Goal: Task Accomplishment & Management: Manage account settings

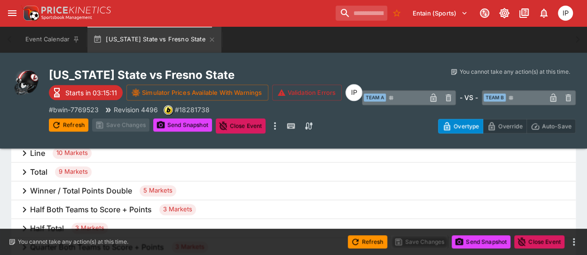
scroll to position [501, 0]
click at [45, 172] on h6 "Total" at bounding box center [38, 172] width 17 height 10
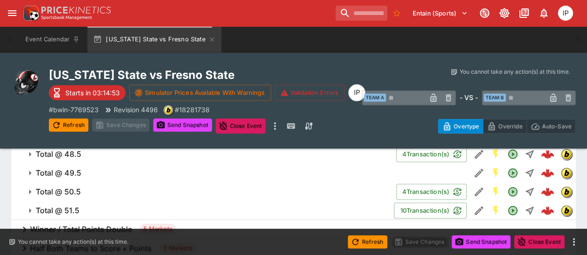
scroll to position [632, 0]
click at [75, 192] on h6 "Total @ 50.5" at bounding box center [58, 192] width 45 height 10
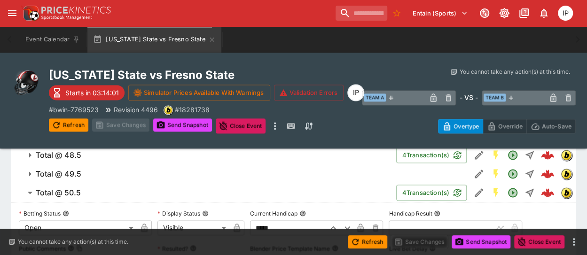
scroll to position [638, 0]
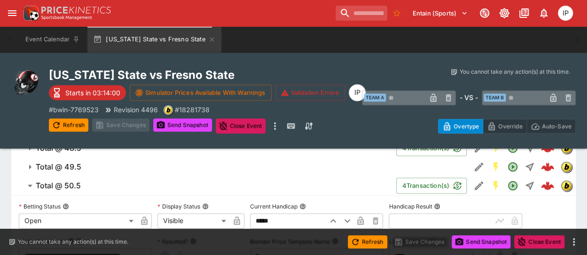
click at [73, 186] on h6 "Total @ 50.5" at bounding box center [58, 186] width 45 height 10
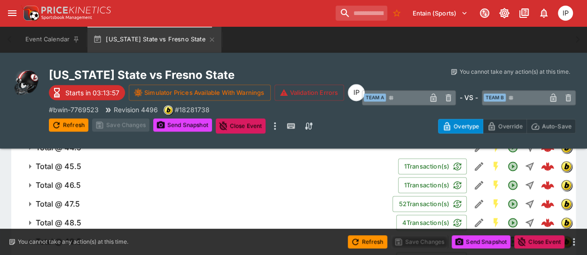
scroll to position [564, 0]
click at [87, 206] on span "Total @ 47.5" at bounding box center [210, 204] width 349 height 10
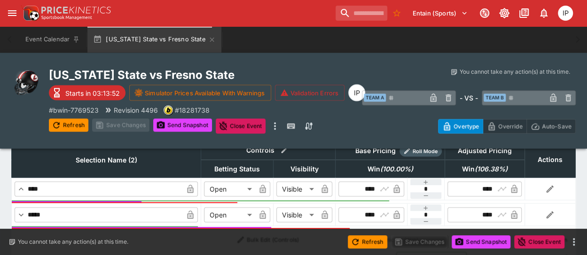
scroll to position [797, 0]
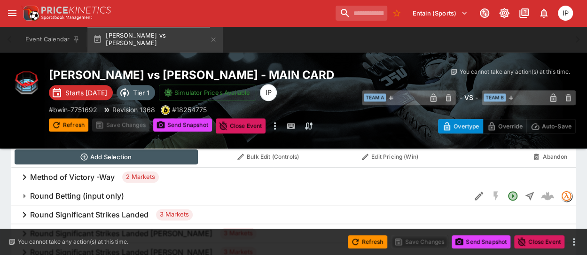
scroll to position [478, 0]
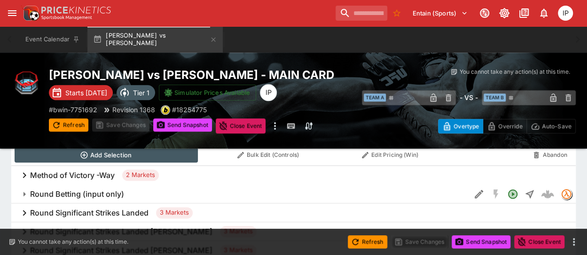
click at [97, 178] on h6 "Method of Victory -Way" at bounding box center [72, 176] width 85 height 10
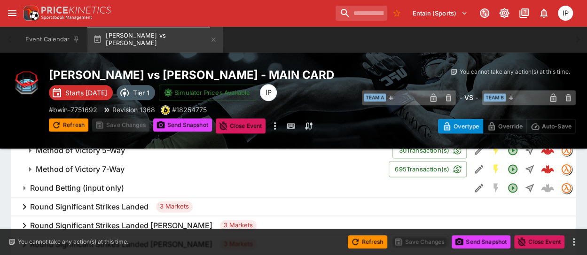
scroll to position [525, 0]
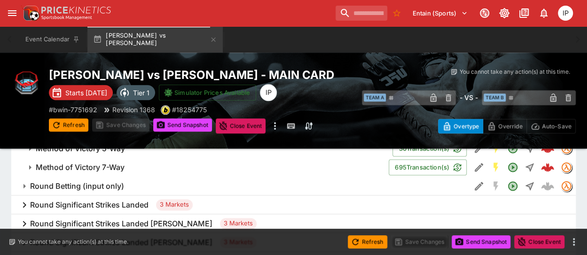
click at [90, 168] on h6 "Method of Victory 7-Way" at bounding box center [80, 168] width 89 height 10
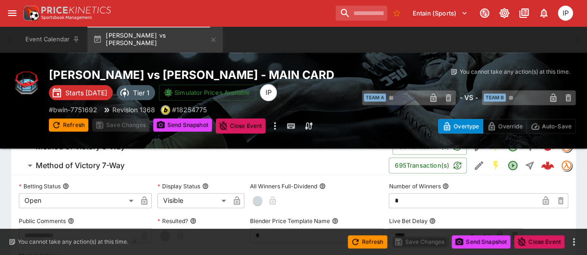
scroll to position [501, 0]
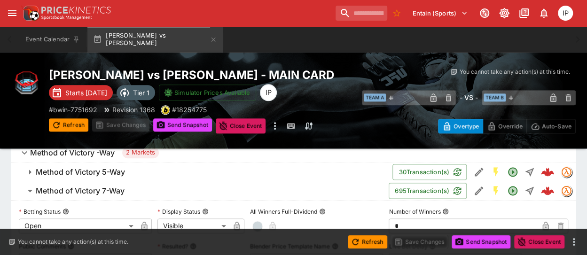
click at [96, 188] on h6 "Method of Victory 7-Way" at bounding box center [80, 191] width 89 height 10
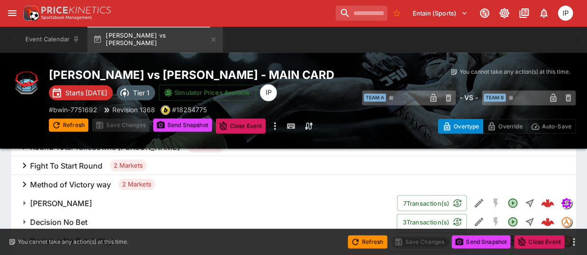
scroll to position [735, 0]
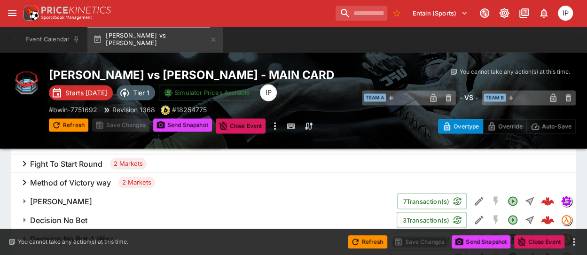
click at [79, 183] on h6 "Method of Victory way" at bounding box center [70, 183] width 81 height 10
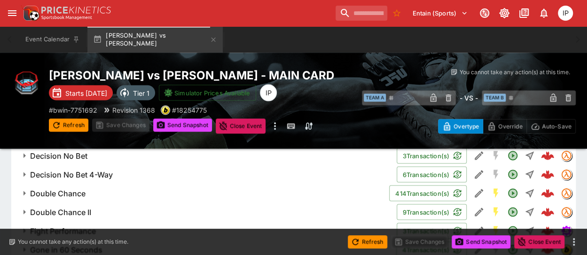
click at [60, 193] on h6 "Double Chance" at bounding box center [57, 193] width 55 height 10
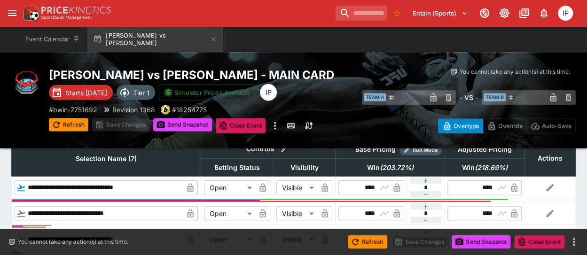
scroll to position [1039, 0]
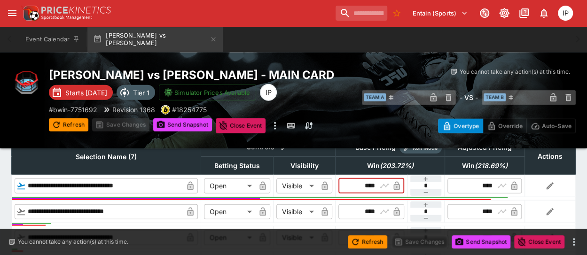
drag, startPoint x: 374, startPoint y: 187, endPoint x: 367, endPoint y: 187, distance: 6.6
click at [367, 187] on input "****" at bounding box center [363, 186] width 27 height 15
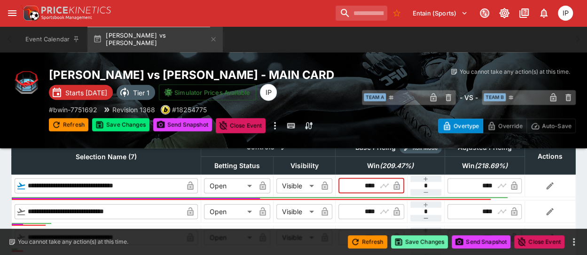
click at [405, 246] on button "Save Changes" at bounding box center [419, 241] width 57 height 13
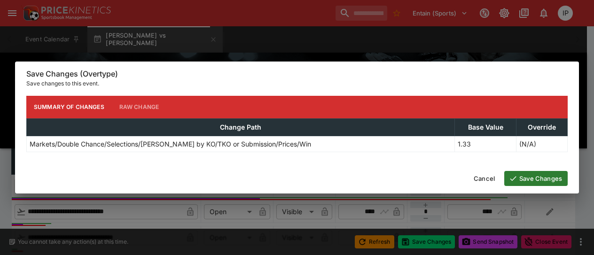
click at [532, 181] on button "Save Changes" at bounding box center [535, 178] width 63 height 15
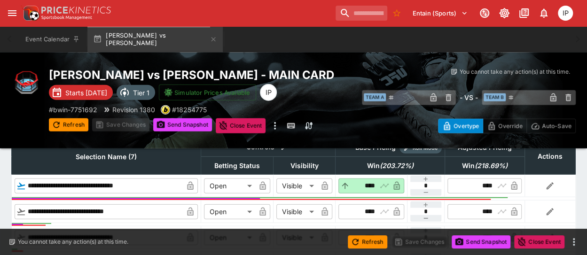
type input "****"
